Goal: Task Accomplishment & Management: Manage account settings

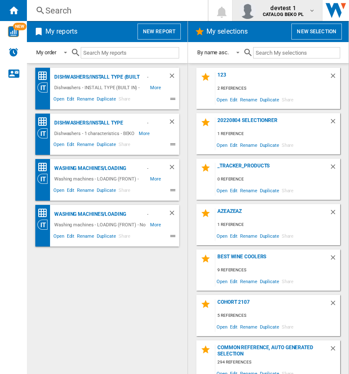
click at [292, 7] on span "devtest 1" at bounding box center [283, 8] width 41 height 8
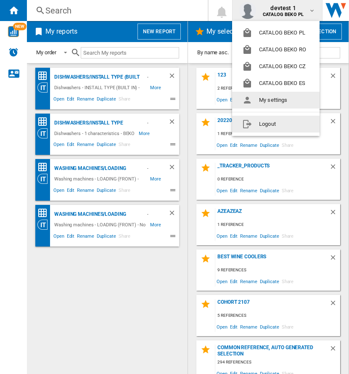
click at [262, 121] on button "Logout" at bounding box center [275, 124] width 87 height 17
